Goal: Task Accomplishment & Management: Use online tool/utility

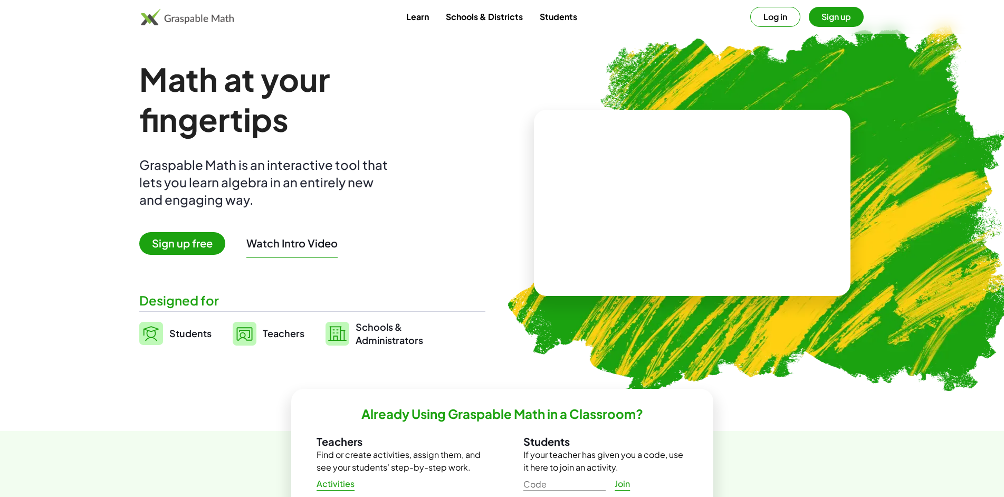
click at [181, 242] on span "Sign up free" at bounding box center [182, 243] width 86 height 23
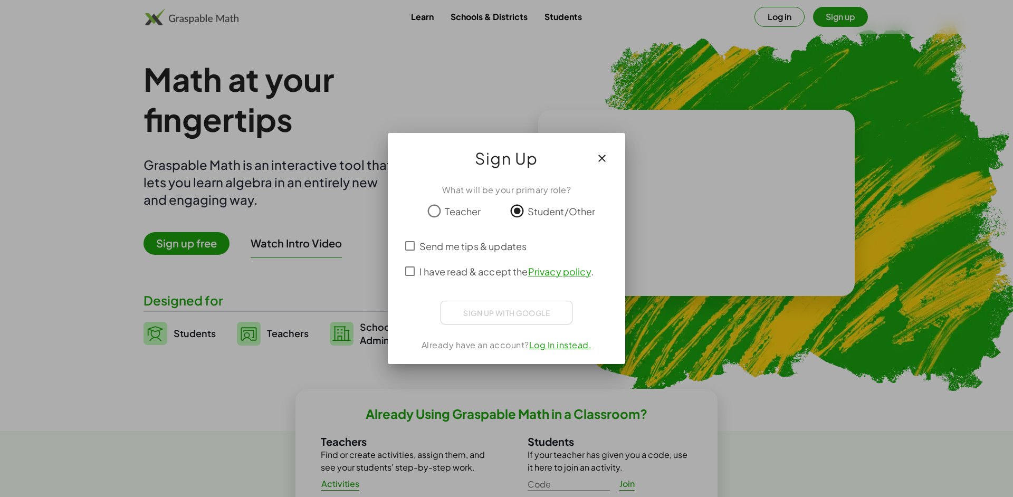
click at [454, 244] on span "Send me tips & updates" at bounding box center [472, 246] width 107 height 14
click at [453, 245] on span "Send me tips & updates" at bounding box center [472, 246] width 107 height 14
click at [451, 273] on span "I have read & accept the Privacy policy ." at bounding box center [506, 271] width 174 height 14
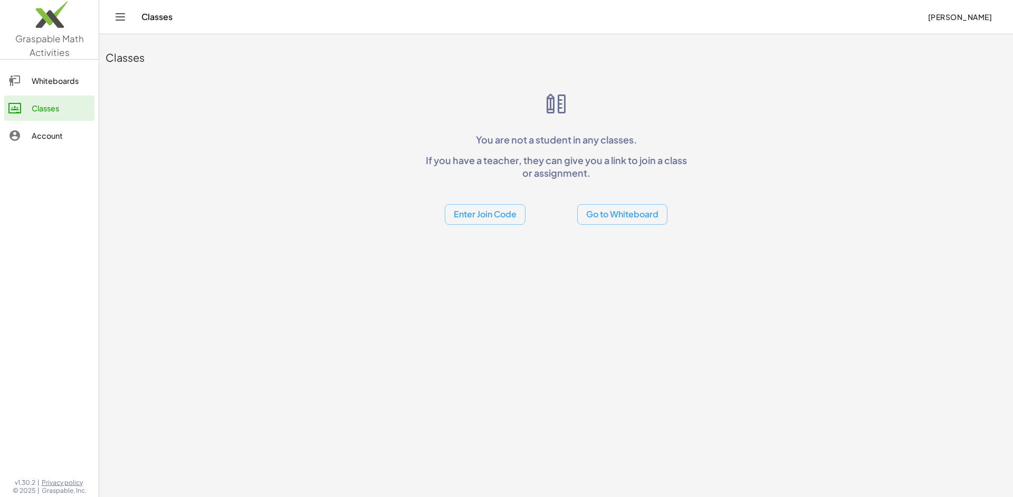
click at [609, 221] on button "Go to Whiteboard" at bounding box center [622, 214] width 90 height 21
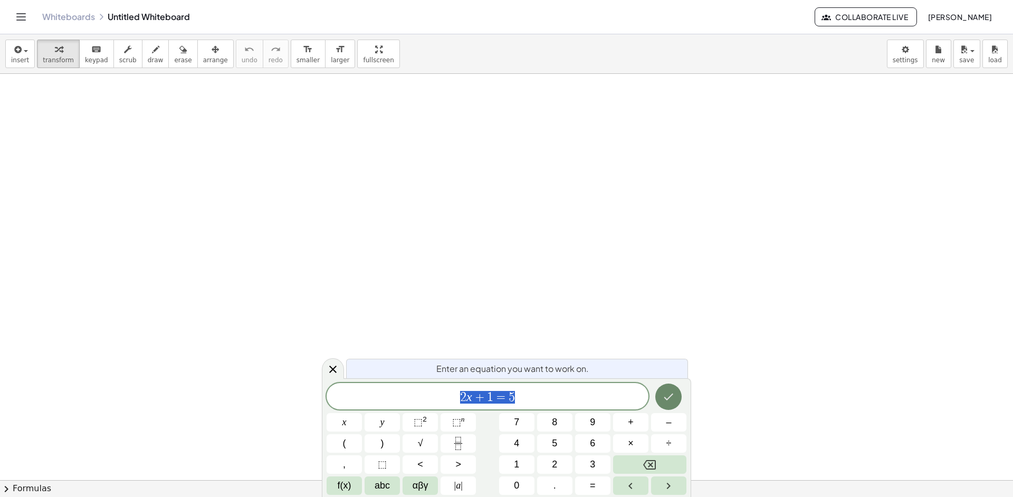
click at [670, 402] on icon "Done" at bounding box center [668, 396] width 13 height 13
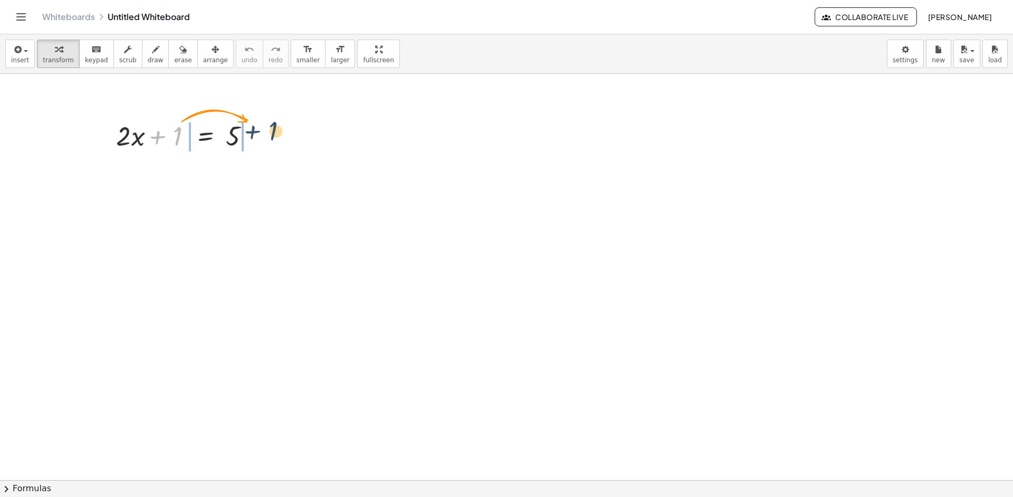
drag, startPoint x: 179, startPoint y: 134, endPoint x: 297, endPoint y: 139, distance: 118.8
drag, startPoint x: 178, startPoint y: 137, endPoint x: 274, endPoint y: 120, distance: 97.0
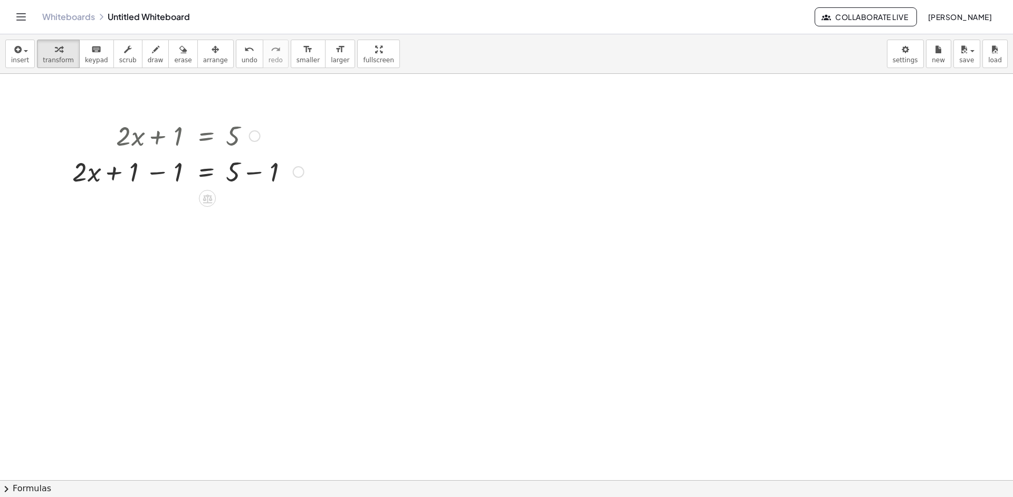
click at [112, 172] on div at bounding box center [188, 171] width 242 height 36
click at [152, 171] on div at bounding box center [188, 171] width 242 height 36
click at [250, 211] on div at bounding box center [188, 207] width 242 height 36
drag, startPoint x: 169, startPoint y: 244, endPoint x: 237, endPoint y: 249, distance: 68.2
click at [237, 249] on div at bounding box center [188, 243] width 242 height 36
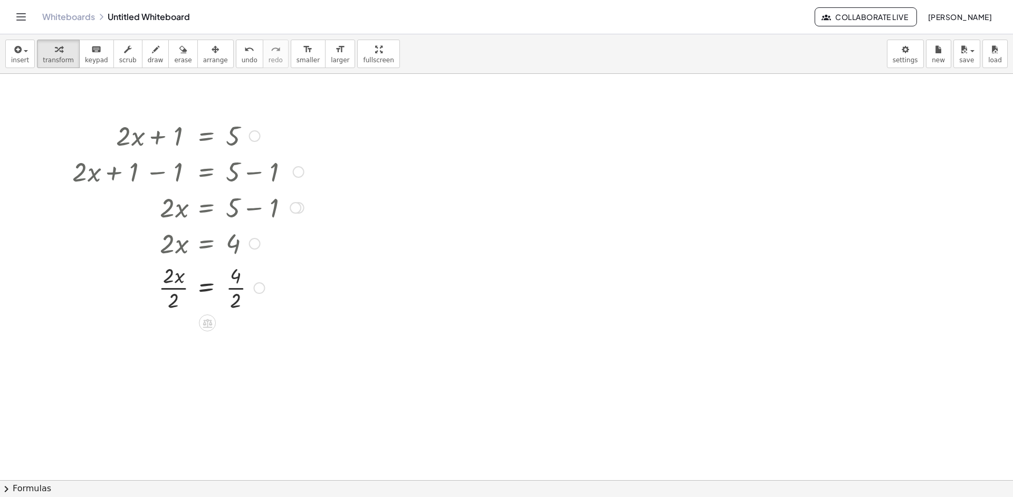
click at [171, 287] on div at bounding box center [188, 287] width 242 height 53
click at [174, 290] on div at bounding box center [188, 287] width 242 height 53
click at [236, 342] on div at bounding box center [188, 339] width 242 height 53
click at [57, 14] on link "Whiteboards" at bounding box center [68, 17] width 53 height 11
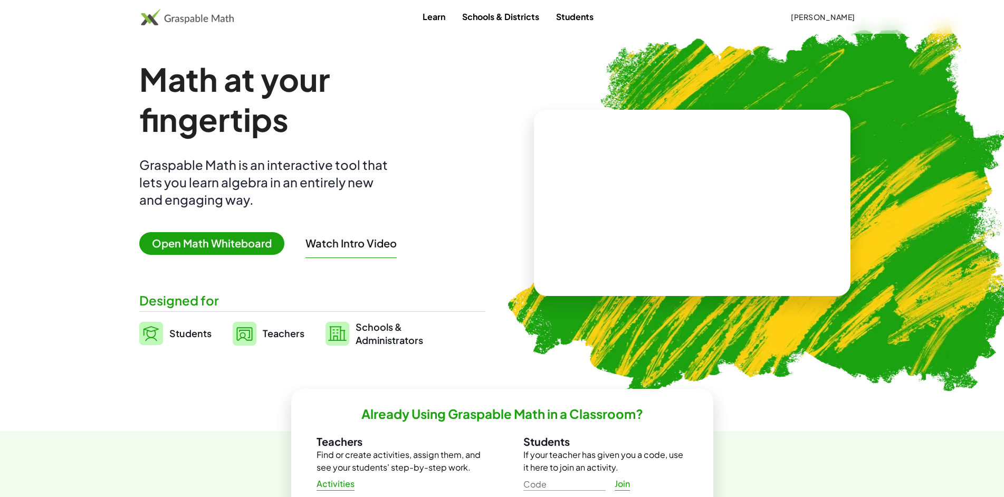
click at [251, 243] on span "Open Math Whiteboard" at bounding box center [211, 243] width 145 height 23
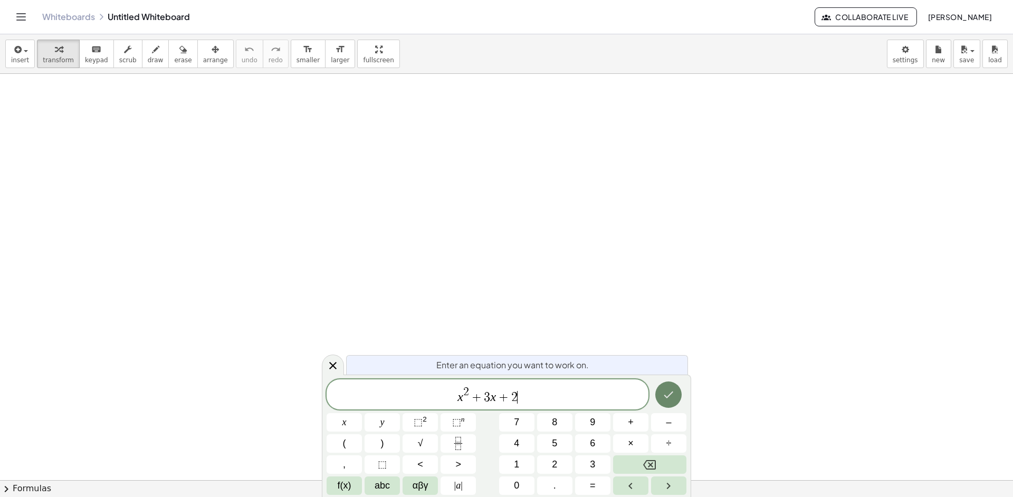
click at [675, 398] on button "Done" at bounding box center [668, 394] width 26 height 26
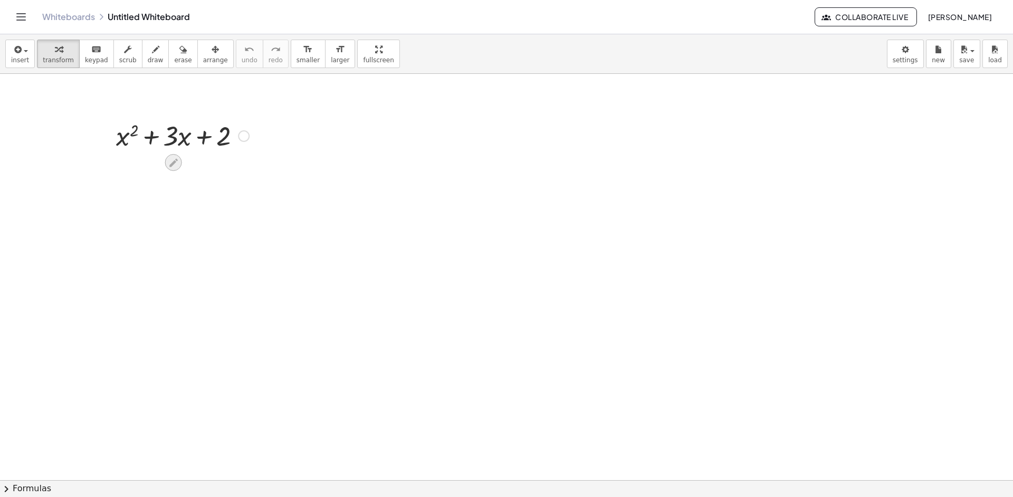
click at [173, 160] on icon at bounding box center [173, 162] width 11 height 11
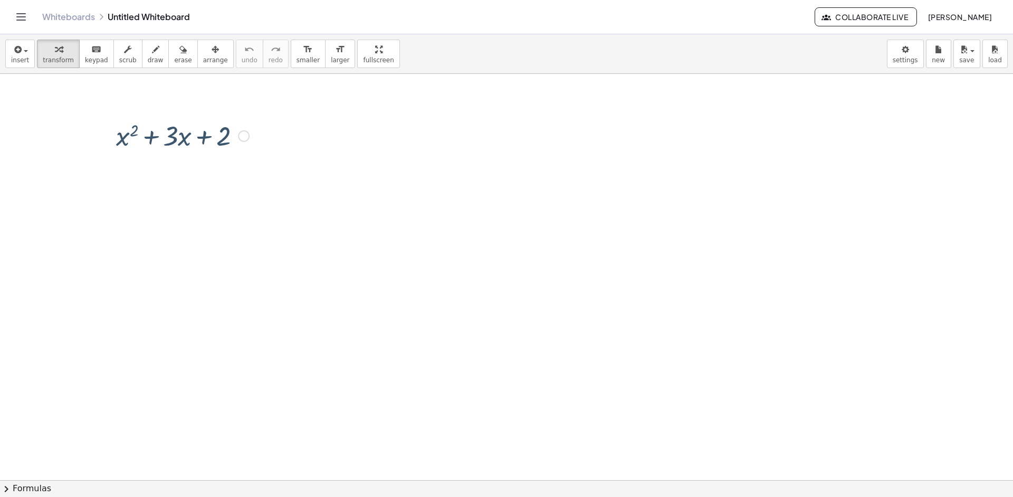
click at [244, 132] on div at bounding box center [244, 136] width 12 height 12
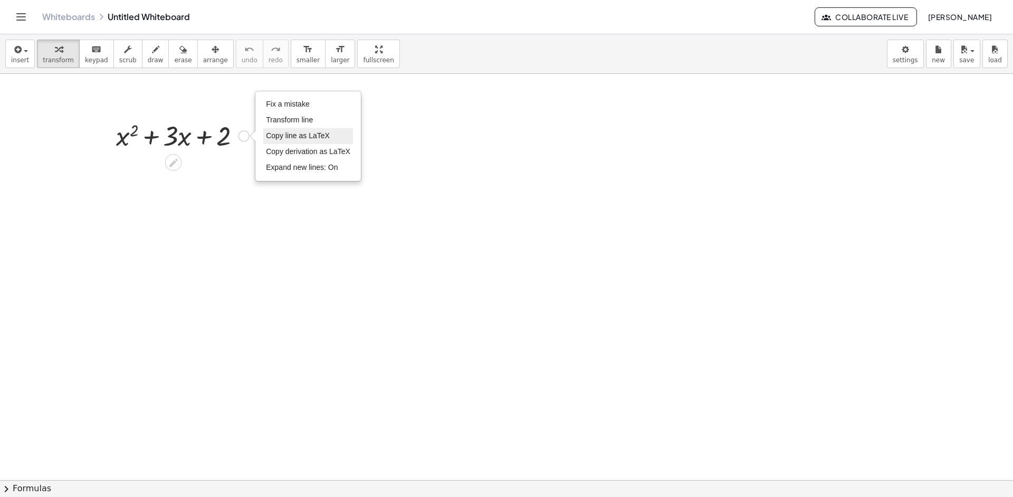
click at [334, 134] on li "Copy line as LaTeX" at bounding box center [308, 136] width 90 height 16
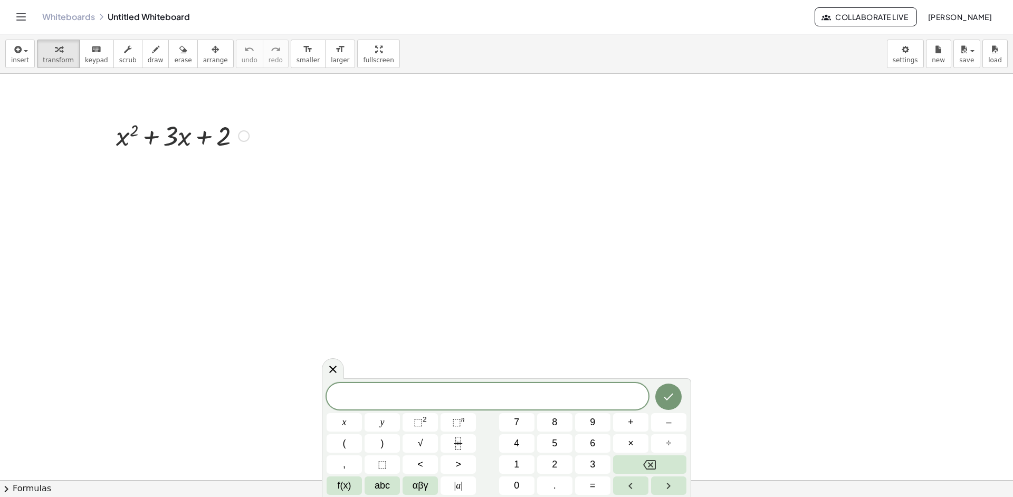
click at [168, 136] on div at bounding box center [182, 135] width 143 height 36
drag, startPoint x: 167, startPoint y: 136, endPoint x: 463, endPoint y: 143, distance: 296.0
click at [852, 20] on span "Collaborate Live" at bounding box center [865, 16] width 84 height 9
